Goal: Transaction & Acquisition: Subscribe to service/newsletter

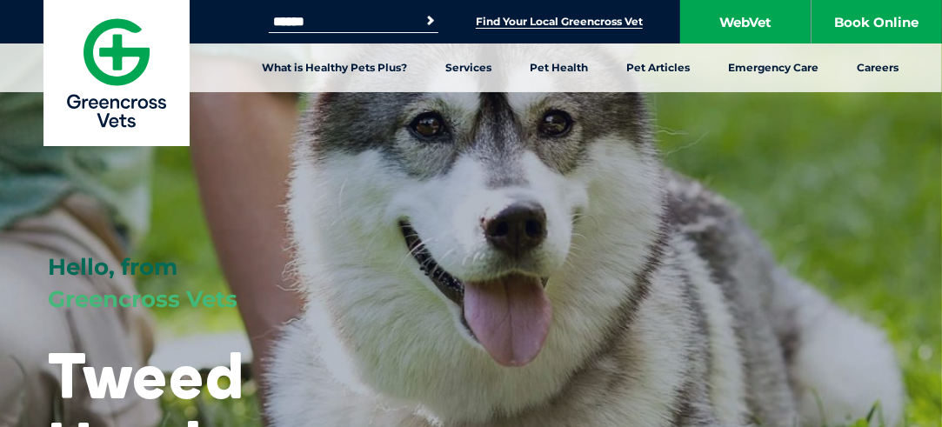
click at [530, 19] on link "Find Your Local Greencross Vet" at bounding box center [559, 22] width 167 height 14
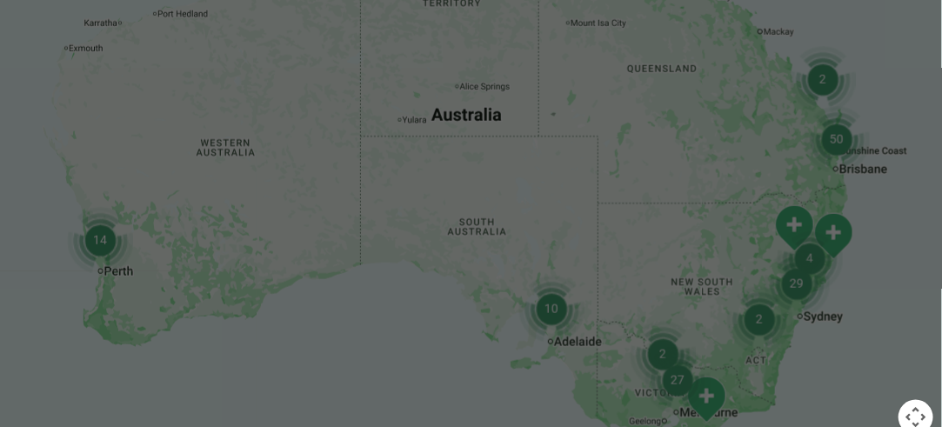
scroll to position [583, 0]
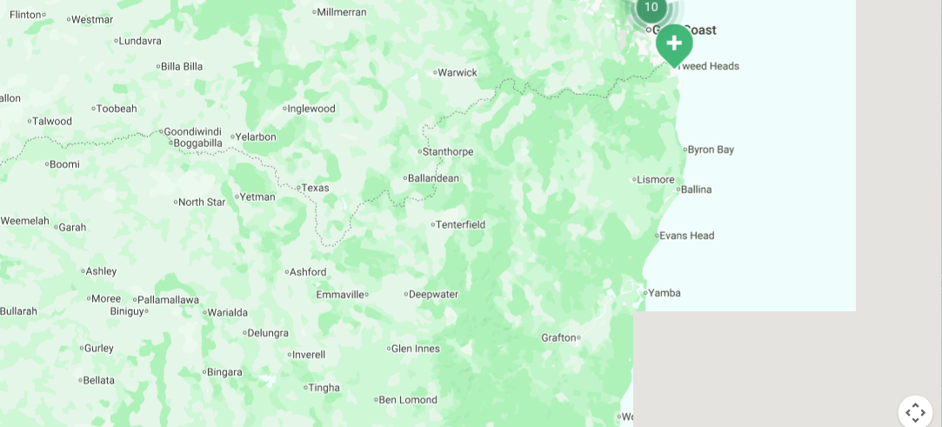
drag, startPoint x: 884, startPoint y: 132, endPoint x: 525, endPoint y: 423, distance: 462.1
click at [525, 423] on div at bounding box center [471, 179] width 942 height 672
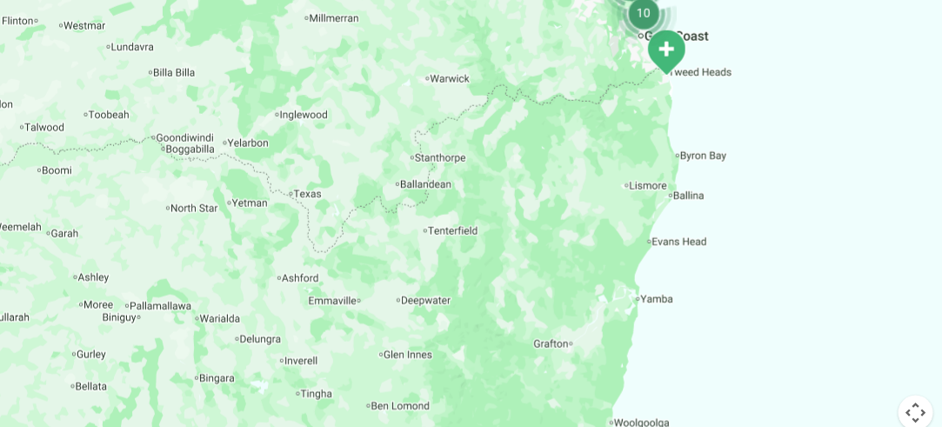
click at [667, 50] on img "Tweed Heads" at bounding box center [666, 53] width 43 height 48
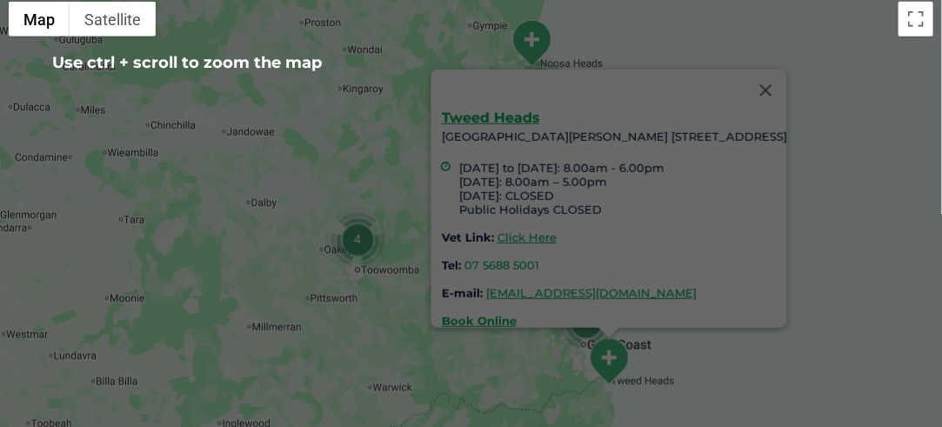
scroll to position [431, 0]
click at [605, 218] on div "Tweed Heads Unit 2, Harvey Norman Centre 29-41 Greenway Drive, Tweed Heads New …" at bounding box center [613, 220] width 345 height 217
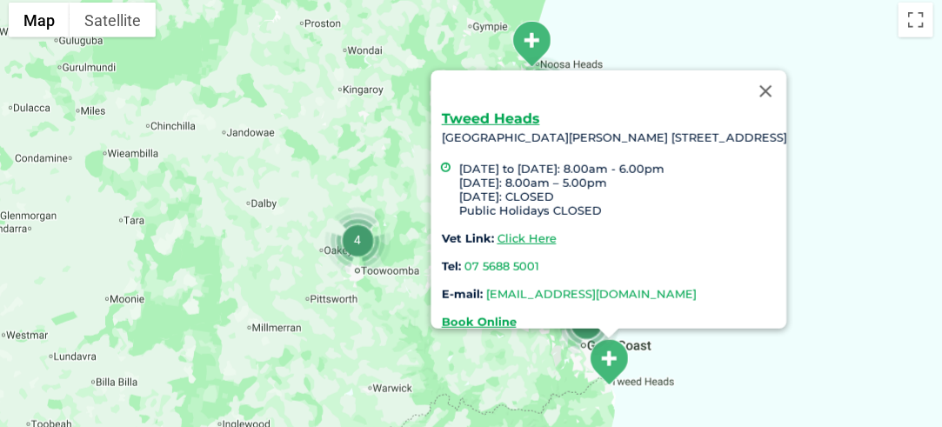
click at [578, 287] on link "greencross.tweedheads@greencrossvet.com.au" at bounding box center [590, 294] width 211 height 14
click at [786, 70] on button "Close" at bounding box center [766, 91] width 42 height 42
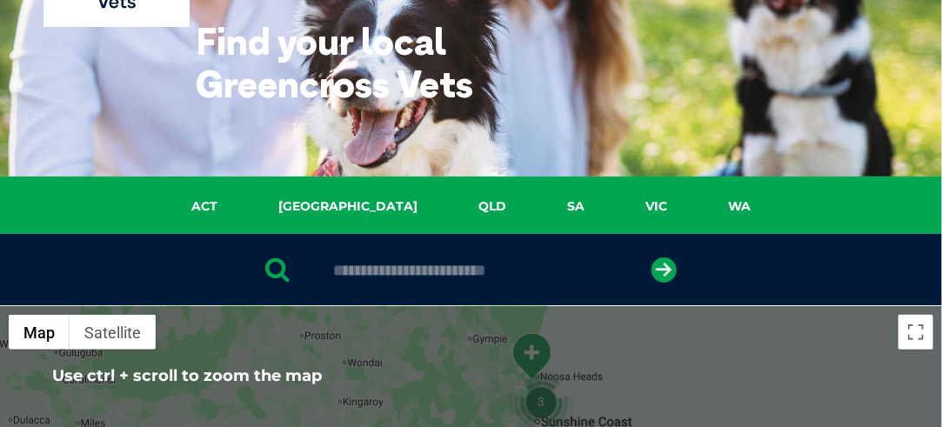
scroll to position [118, 0]
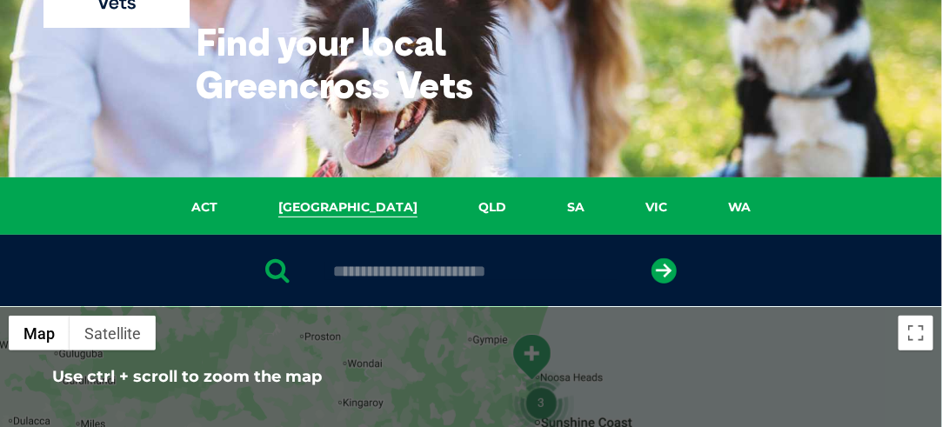
click at [363, 204] on link "NSW" at bounding box center [348, 207] width 200 height 20
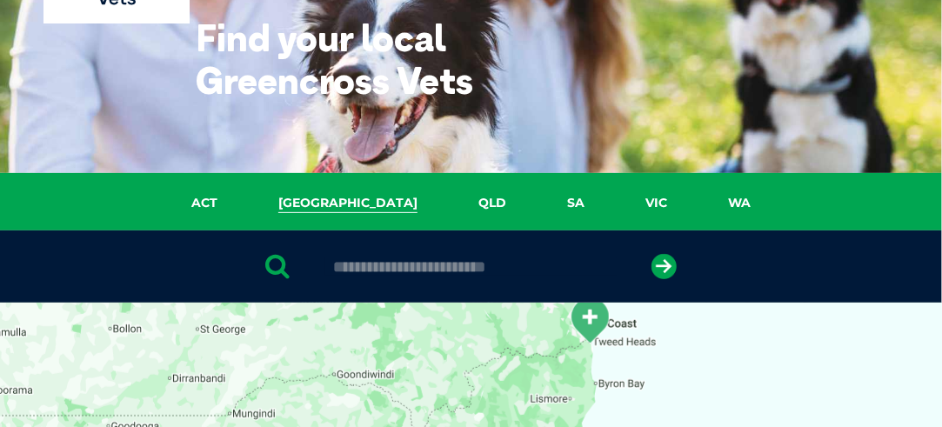
scroll to position [0, 0]
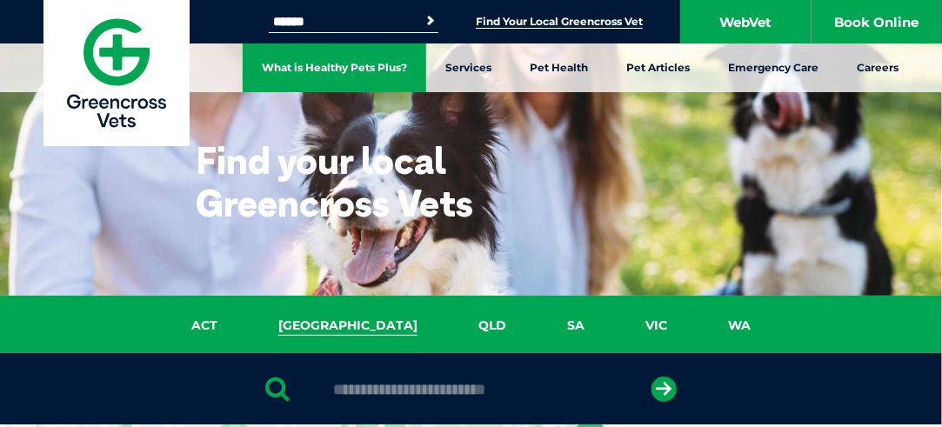
click at [378, 69] on link "What is Healthy Pets Plus?" at bounding box center [335, 67] width 184 height 49
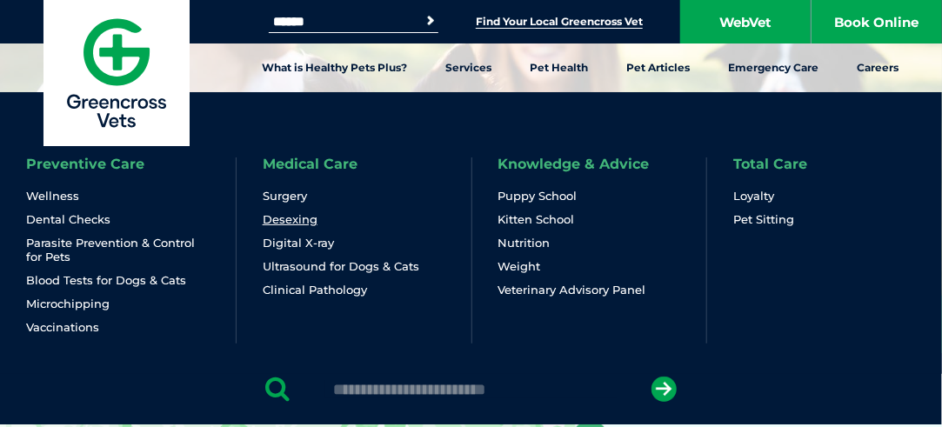
click at [299, 217] on link "Desexing" at bounding box center [290, 219] width 55 height 15
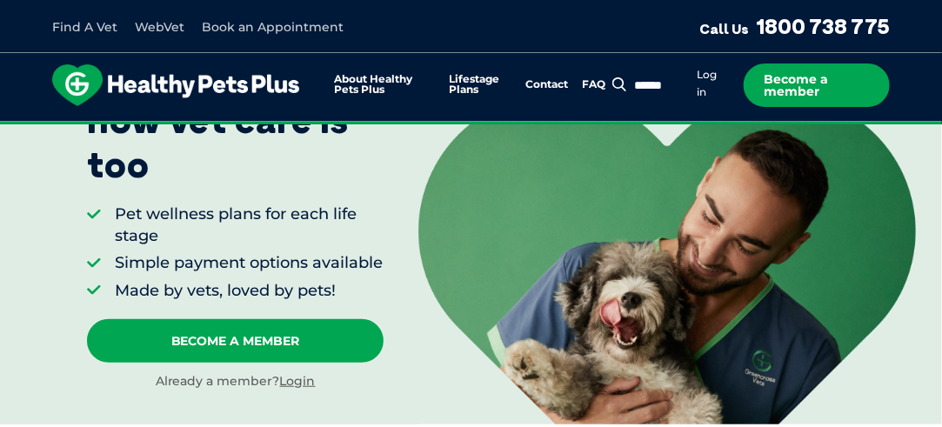
scroll to position [261, 0]
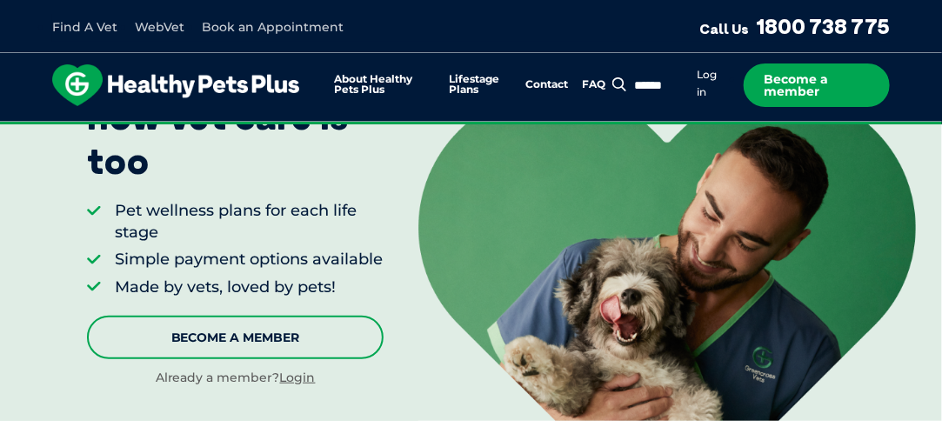
click at [263, 359] on link "Become A Member" at bounding box center [235, 337] width 297 height 43
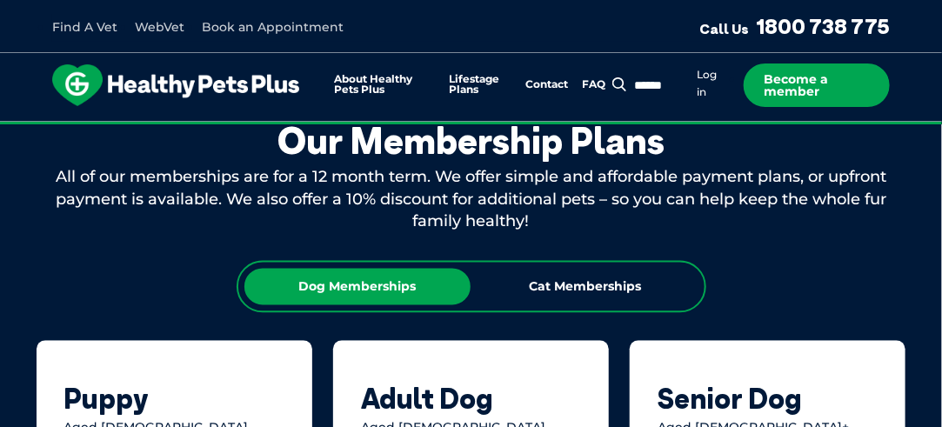
scroll to position [1067, 0]
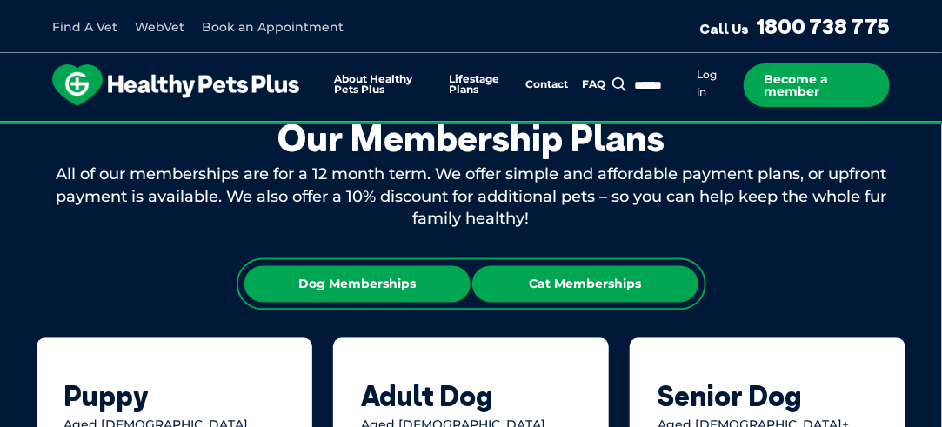
click at [558, 303] on div "Cat Memberships" at bounding box center [585, 284] width 226 height 37
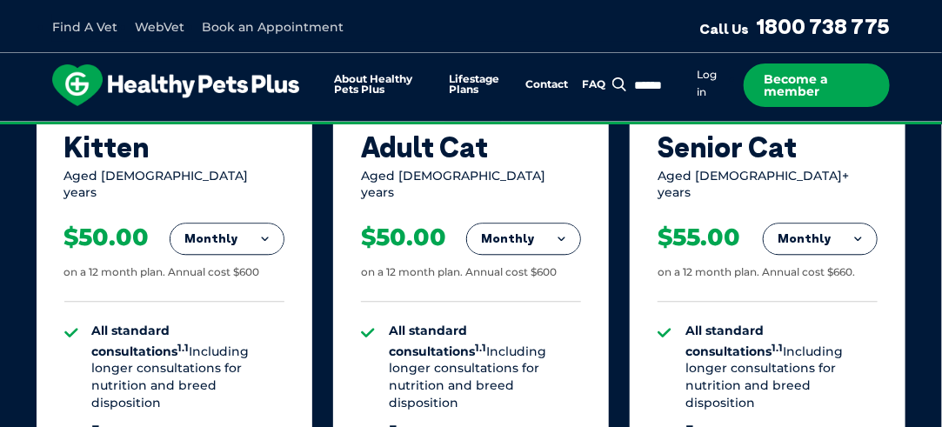
scroll to position [1336, 0]
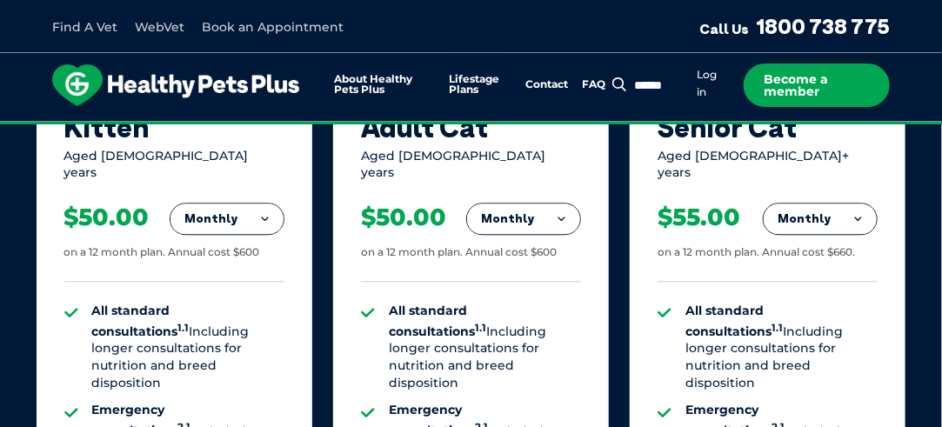
click at [562, 224] on button "Monthly" at bounding box center [523, 219] width 113 height 31
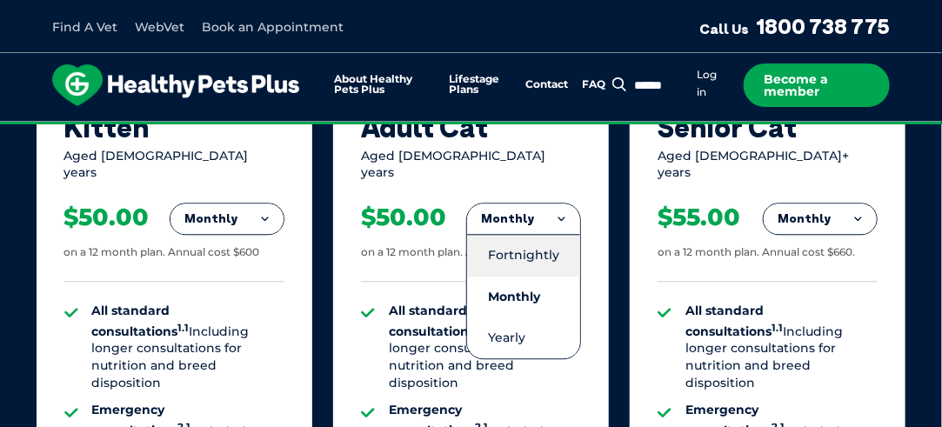
click at [524, 260] on li "Fortnightly" at bounding box center [523, 255] width 113 height 42
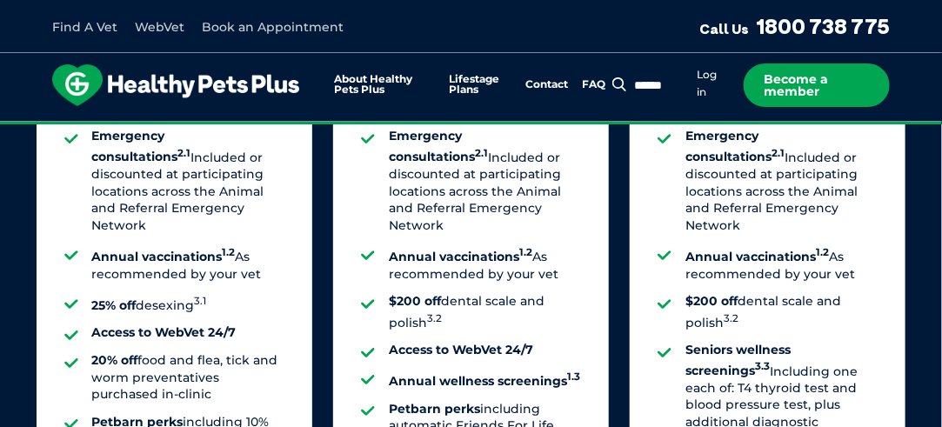
scroll to position [1837, 0]
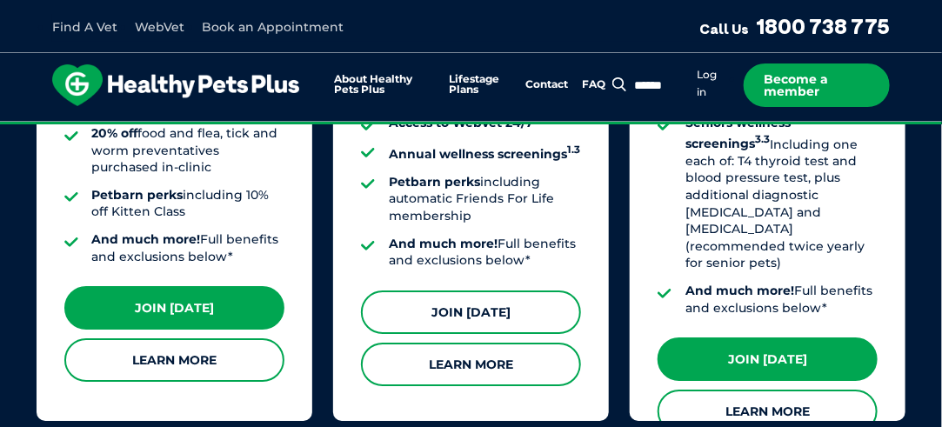
click at [496, 318] on link "Join Today" at bounding box center [471, 312] width 220 height 43
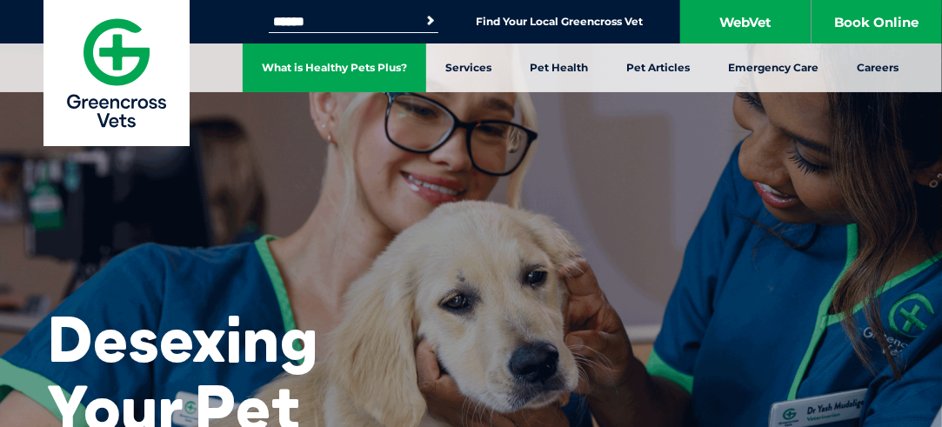
click at [364, 59] on link "What is Healthy Pets Plus?" at bounding box center [335, 67] width 184 height 49
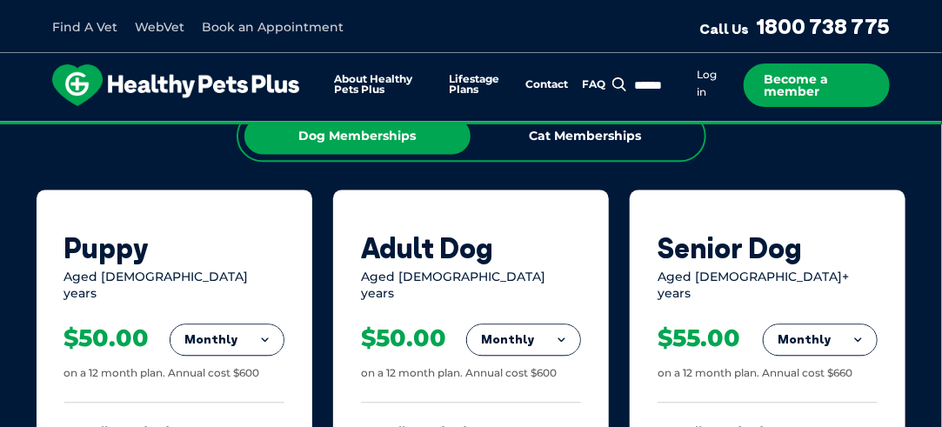
scroll to position [1202, 0]
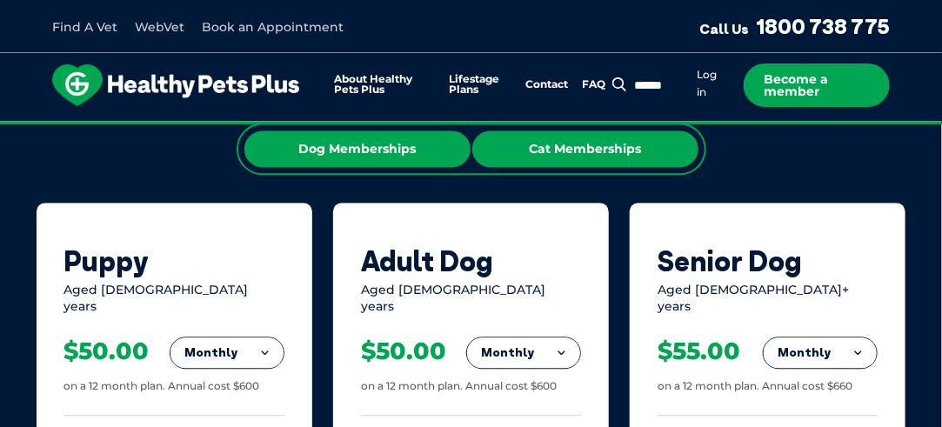
click at [568, 167] on div "Cat Memberships" at bounding box center [585, 148] width 226 height 37
click at [380, 161] on div "Dog Memberships" at bounding box center [357, 148] width 226 height 37
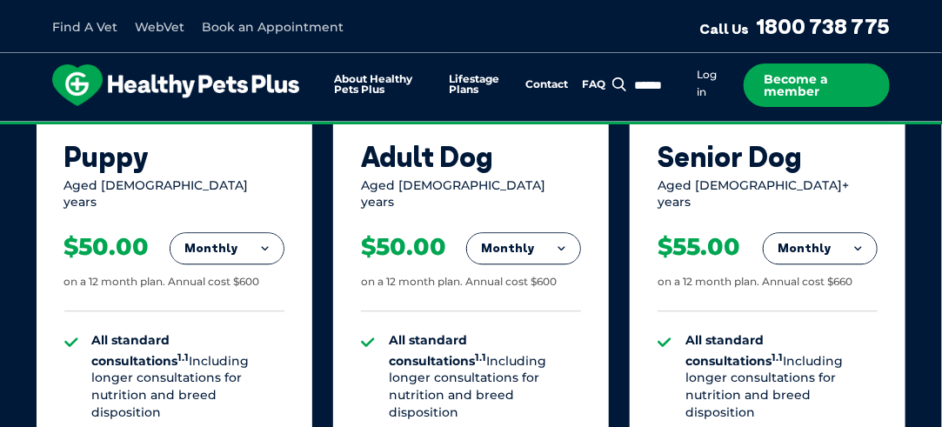
scroll to position [1358, 0]
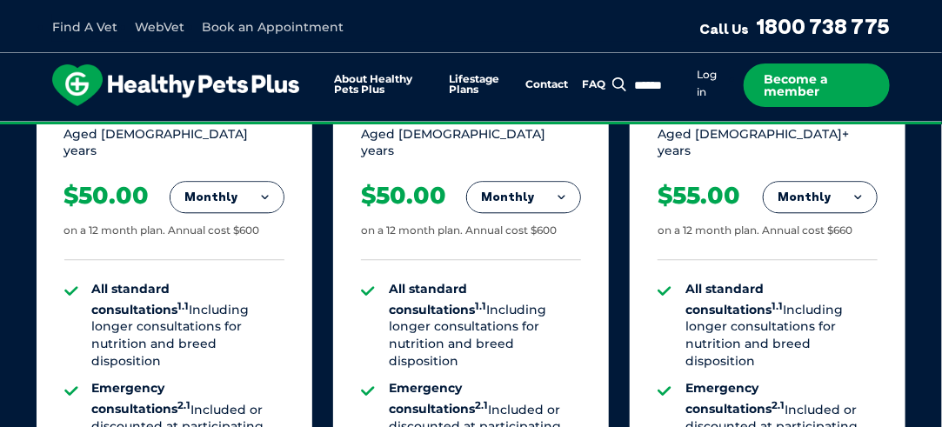
click at [816, 203] on button "Monthly" at bounding box center [820, 197] width 113 height 31
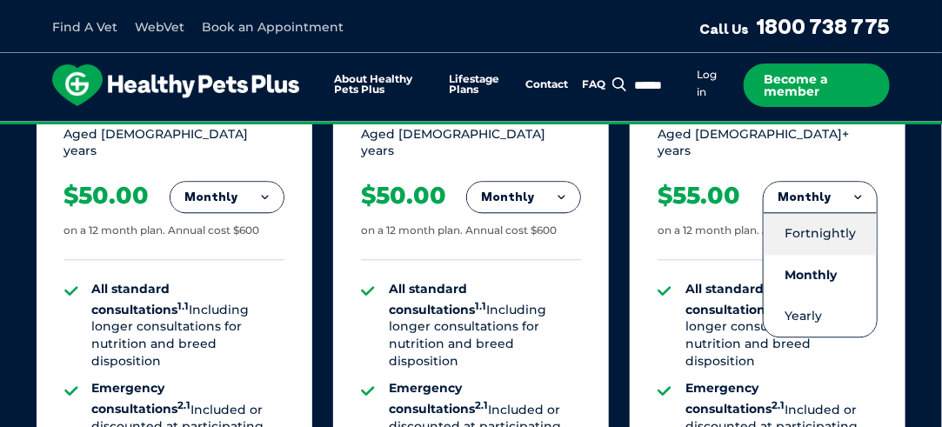
click at [797, 234] on li "Fortnightly" at bounding box center [820, 233] width 113 height 42
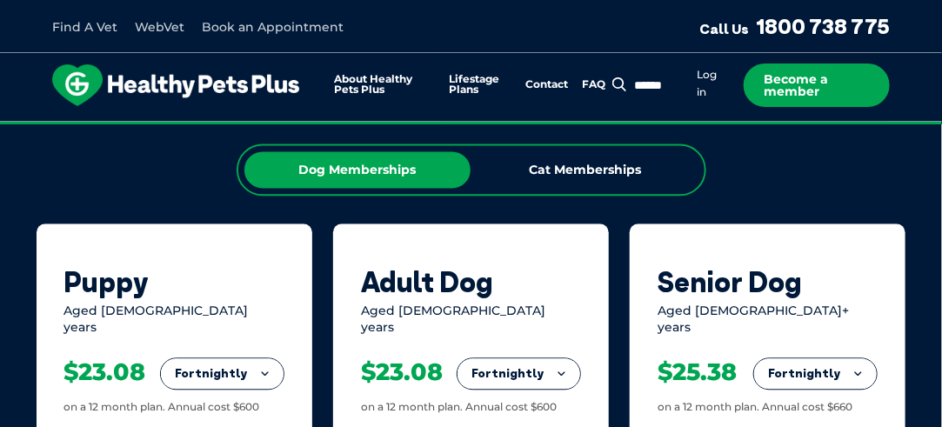
scroll to position [1180, 0]
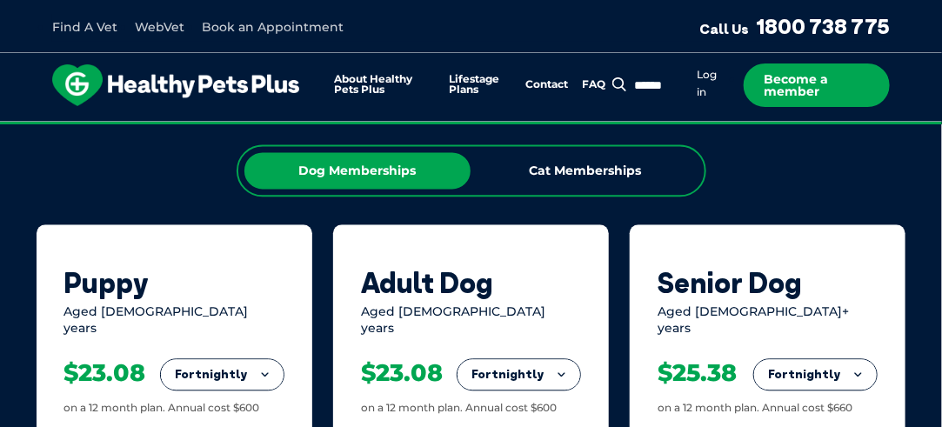
click at [631, 174] on div "Cat Memberships" at bounding box center [585, 170] width 226 height 37
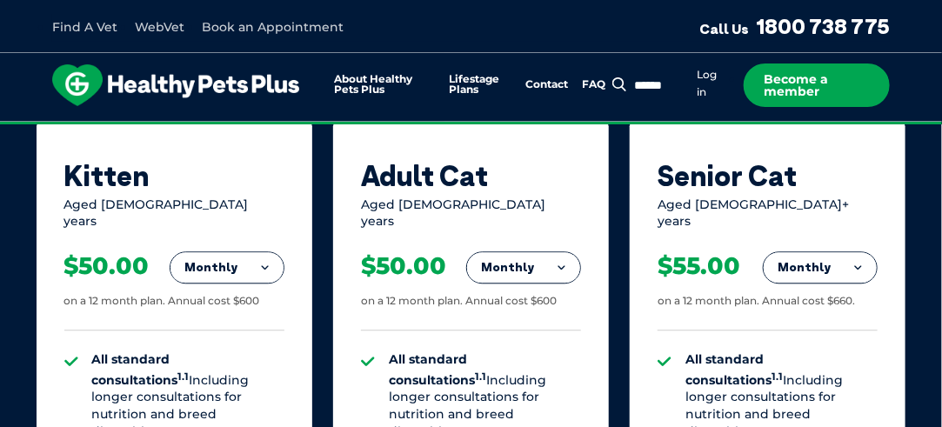
scroll to position [1286, 0]
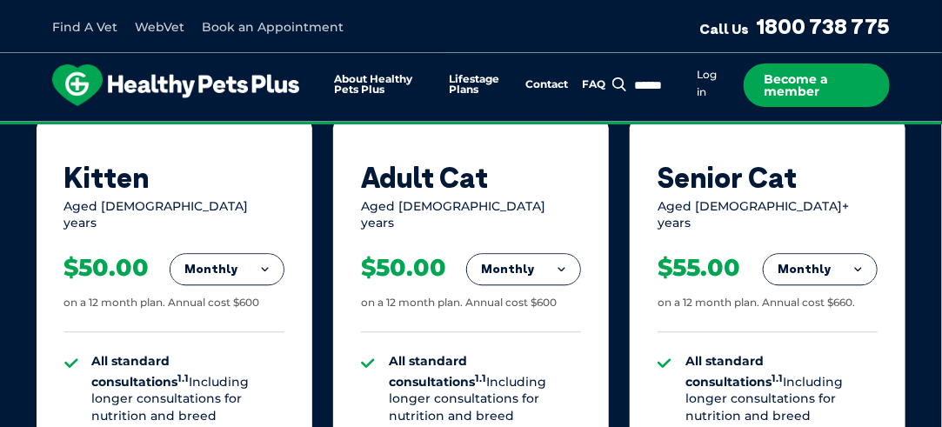
click at [552, 280] on button "Monthly" at bounding box center [523, 269] width 113 height 31
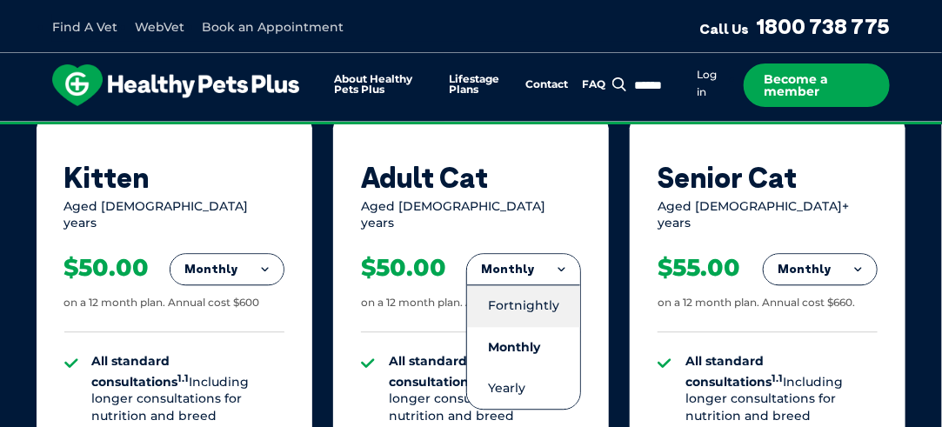
click at [527, 308] on li "Fortnightly" at bounding box center [523, 305] width 113 height 42
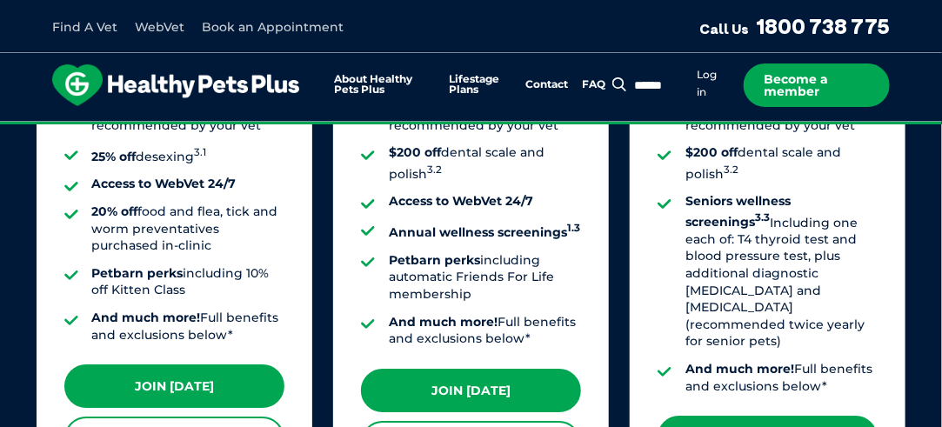
scroll to position [1785, 0]
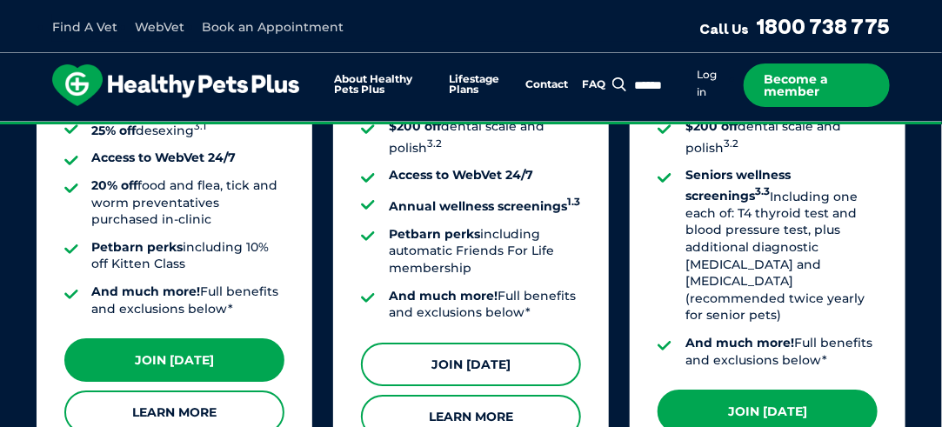
click at [482, 364] on link "Join [DATE]" at bounding box center [471, 364] width 220 height 43
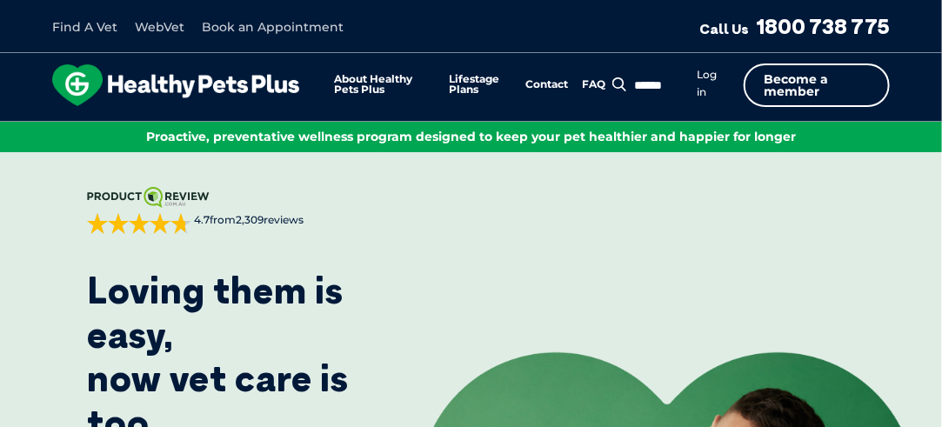
click at [822, 83] on link "Become a member" at bounding box center [817, 85] width 146 height 43
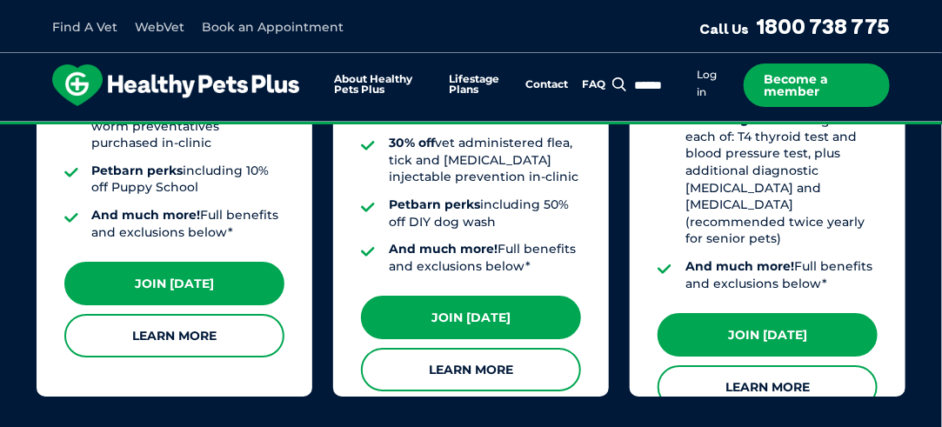
scroll to position [1863, 0]
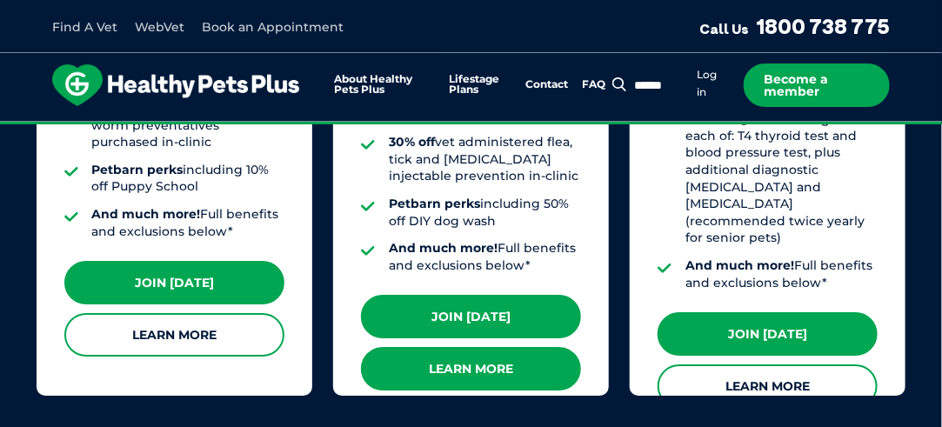
click at [501, 347] on link "Learn More" at bounding box center [471, 368] width 220 height 43
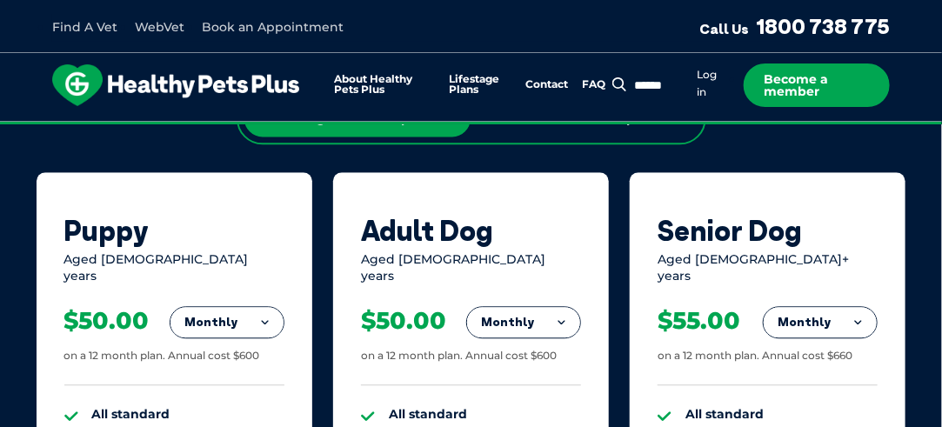
scroll to position [1194, 0]
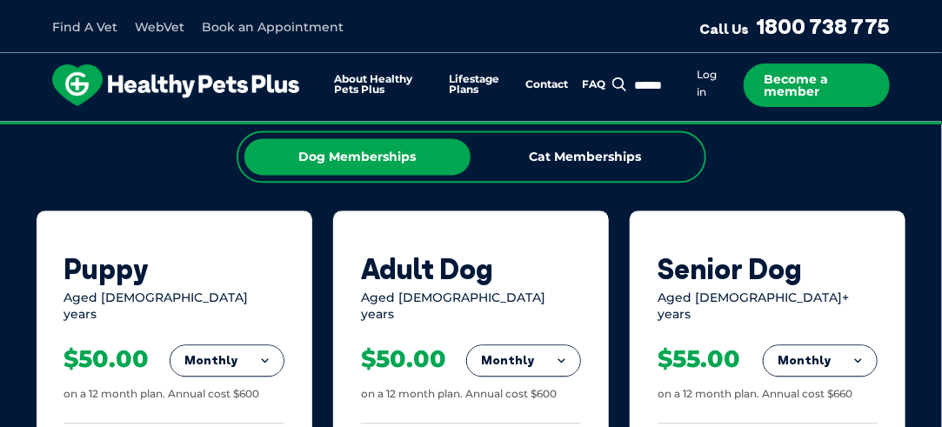
click at [501, 175] on div "Cat Memberships" at bounding box center [585, 156] width 226 height 37
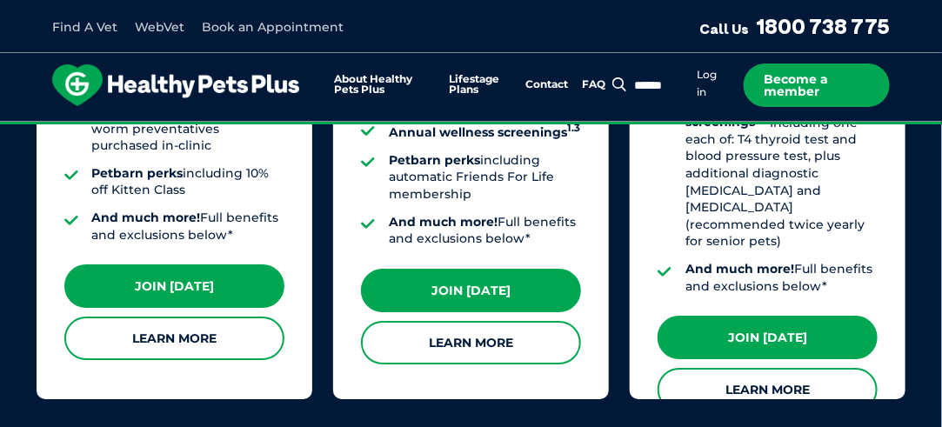
scroll to position [1863, 0]
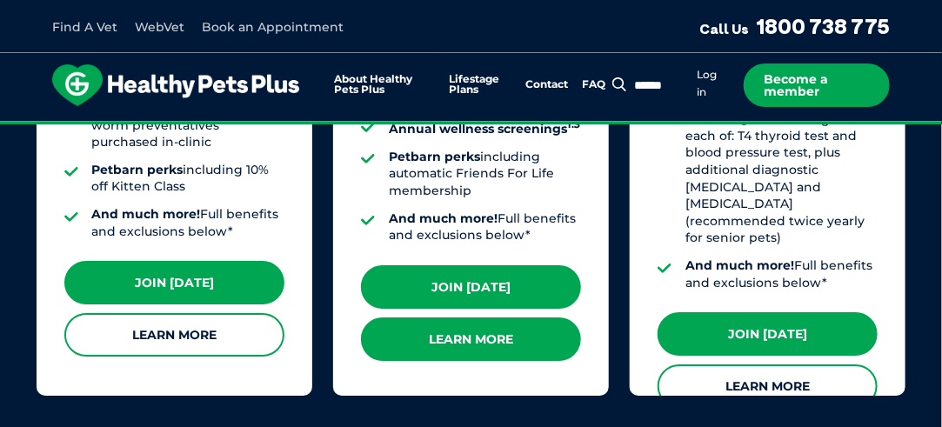
click at [488, 359] on link "Learn More" at bounding box center [471, 339] width 220 height 43
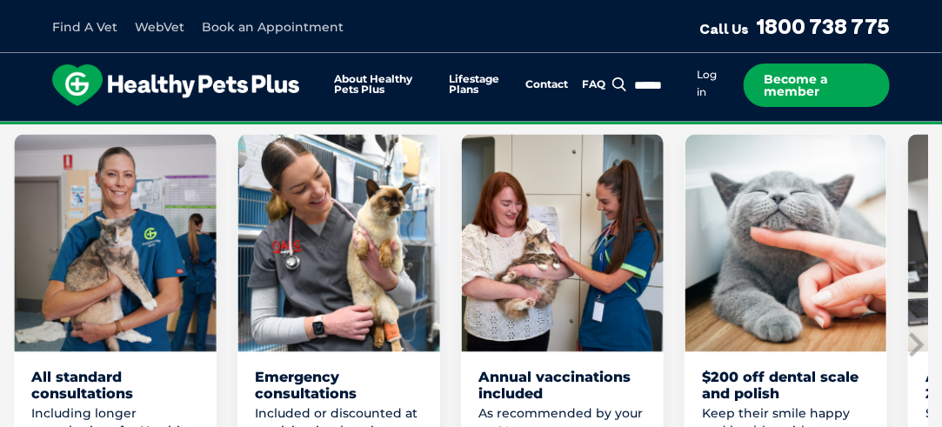
scroll to position [1181, 0]
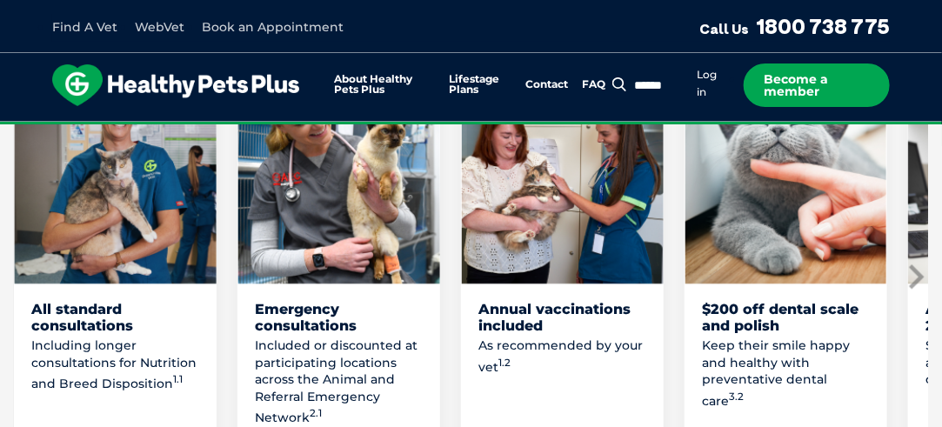
click at [920, 267] on icon "Next slide" at bounding box center [916, 276] width 15 height 24
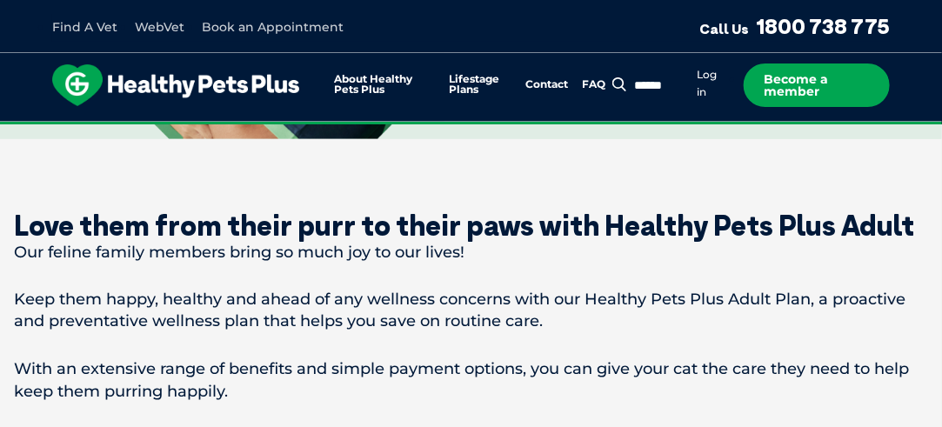
scroll to position [807, 0]
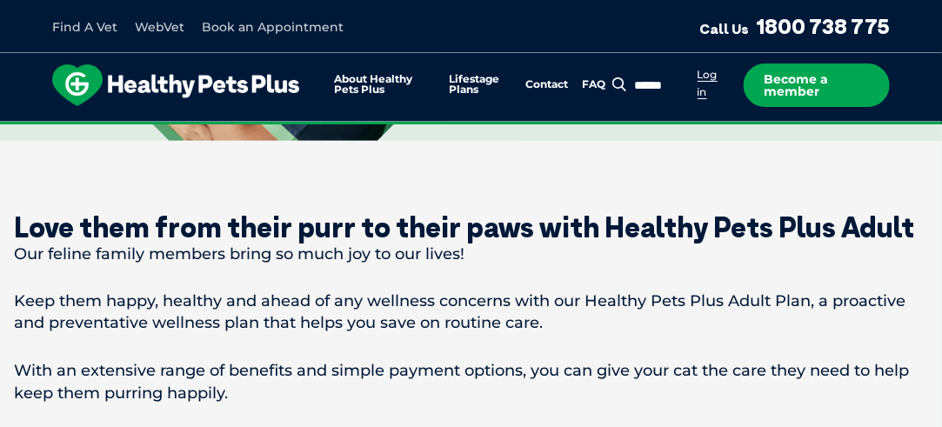
click at [706, 97] on link "Log in" at bounding box center [708, 83] width 20 height 31
